Goal: Check status: Check status

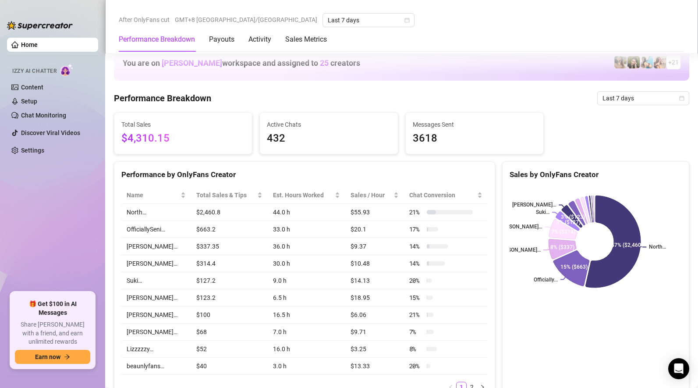
scroll to position [404, 0]
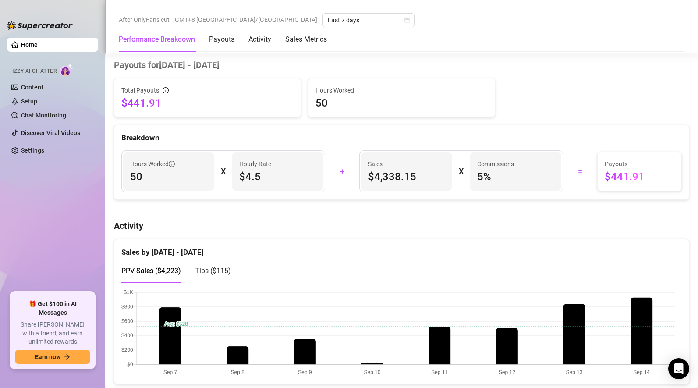
scroll to position [368, 0]
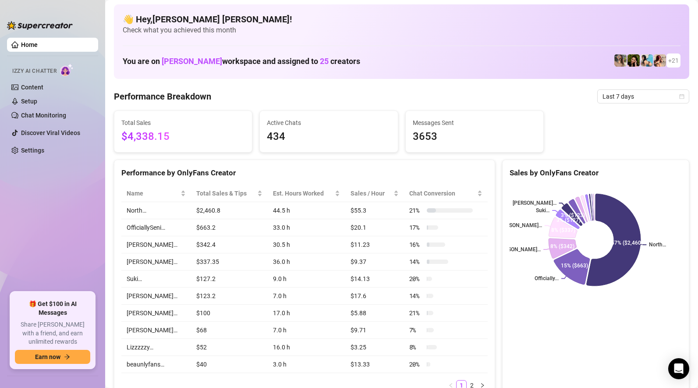
scroll to position [406, 0]
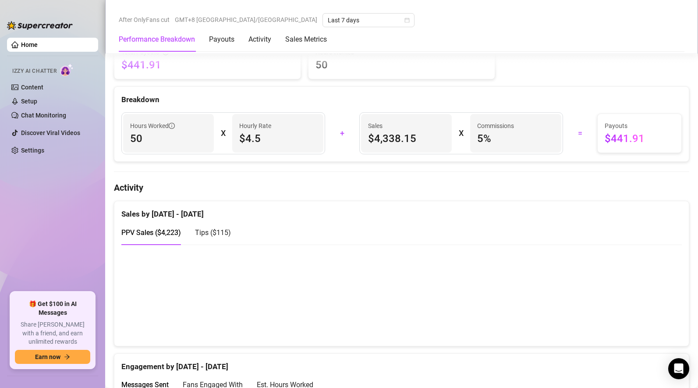
click at [219, 233] on span "Tips ( $115 )" at bounding box center [213, 232] width 36 height 8
click at [158, 237] on span "PPV Sales ( $4,223 )" at bounding box center [151, 232] width 60 height 8
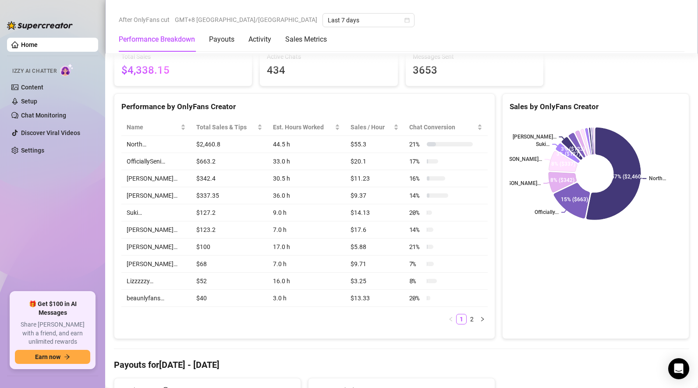
scroll to position [0, 0]
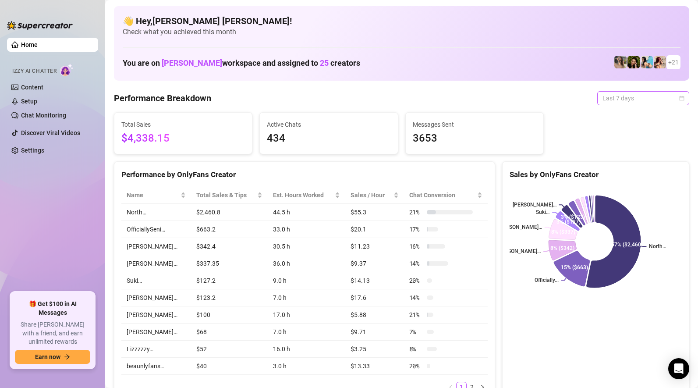
click at [603, 97] on span "Last 7 days" at bounding box center [642, 98] width 81 height 13
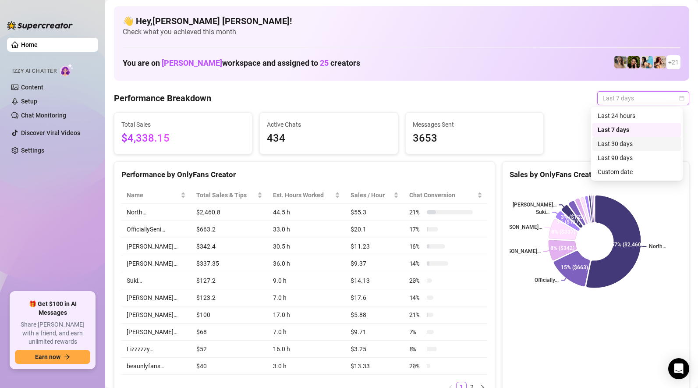
click at [618, 145] on div "Last 30 days" at bounding box center [637, 144] width 78 height 10
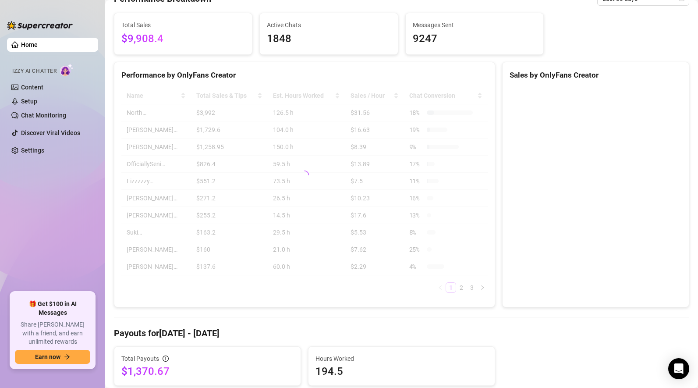
scroll to position [387, 0]
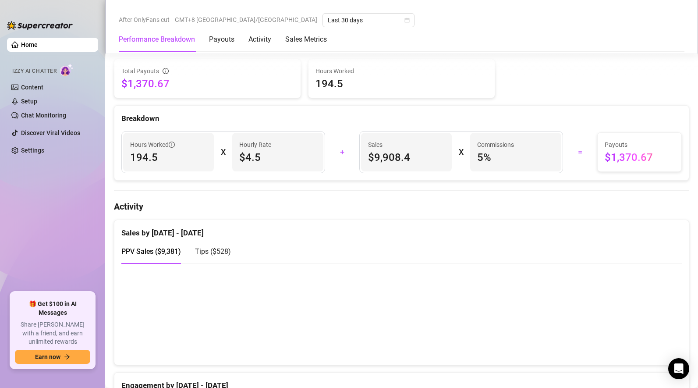
click at [218, 252] on span "Tips ( $528 )" at bounding box center [213, 251] width 36 height 8
click at [162, 250] on span "PPV Sales ( $9,381 )" at bounding box center [151, 251] width 60 height 8
click at [462, 335] on canvas at bounding box center [398, 314] width 554 height 88
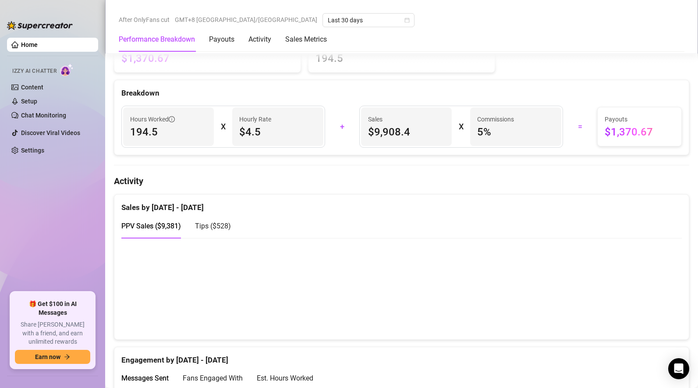
scroll to position [464, 0]
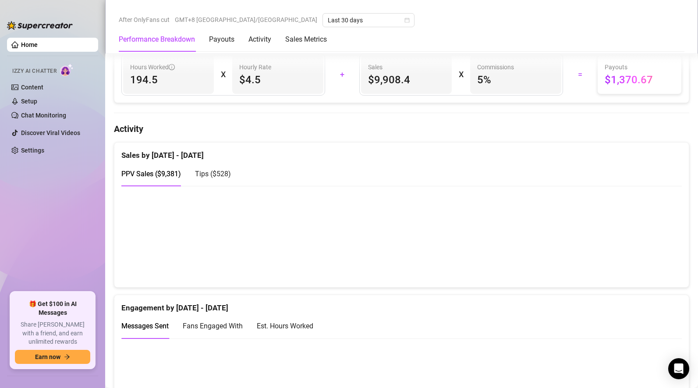
drag, startPoint x: 620, startPoint y: 252, endPoint x: 625, endPoint y: 252, distance: 4.8
click at [624, 252] on canvas at bounding box center [398, 236] width 554 height 88
